Goal: Task Accomplishment & Management: Manage account settings

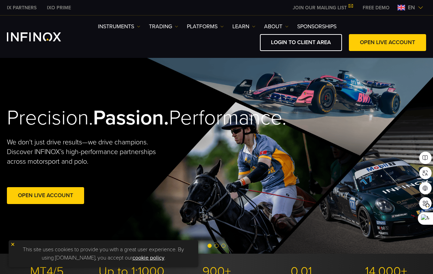
click at [64, 204] on link "Open Live Account" at bounding box center [45, 195] width 77 height 17
click at [418, 7] on img at bounding box center [421, 8] width 6 height 6
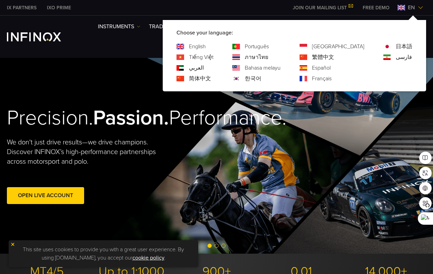
click at [261, 77] on link "한국어" at bounding box center [253, 78] width 17 height 8
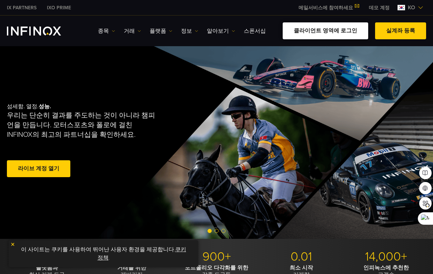
click at [334, 30] on link "클라이언트 영역에 로그인" at bounding box center [325, 30] width 85 height 17
